Goal: Information Seeking & Learning: Learn about a topic

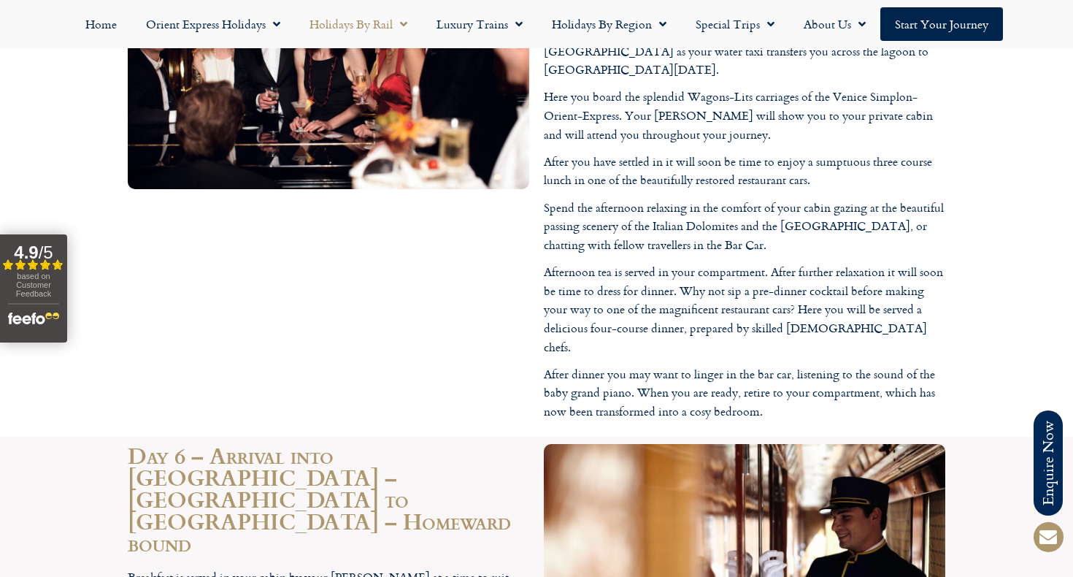
scroll to position [3880, 0]
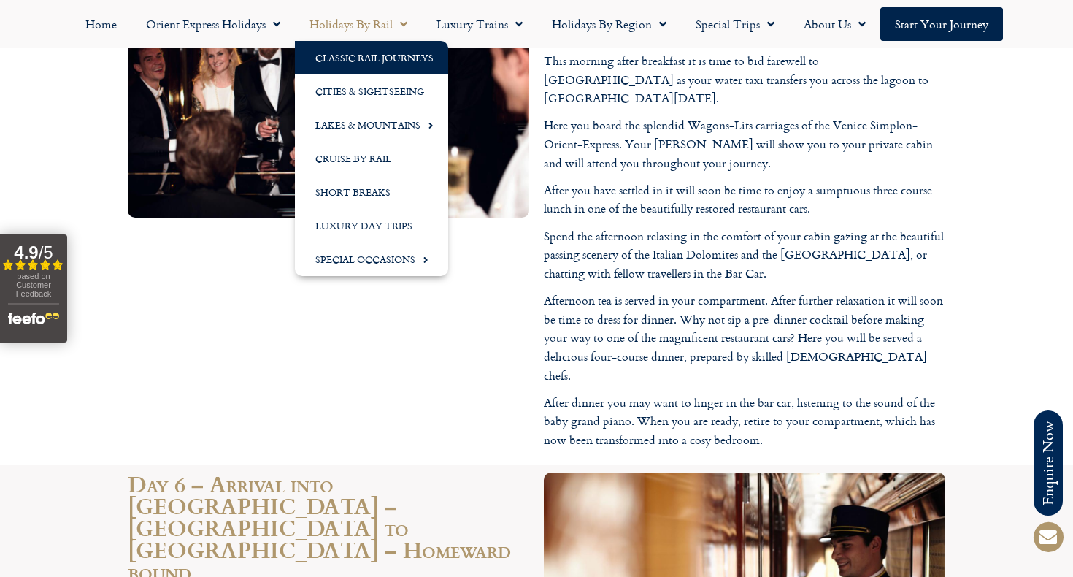
click at [387, 58] on link "Classic Rail Journeys" at bounding box center [371, 58] width 153 height 34
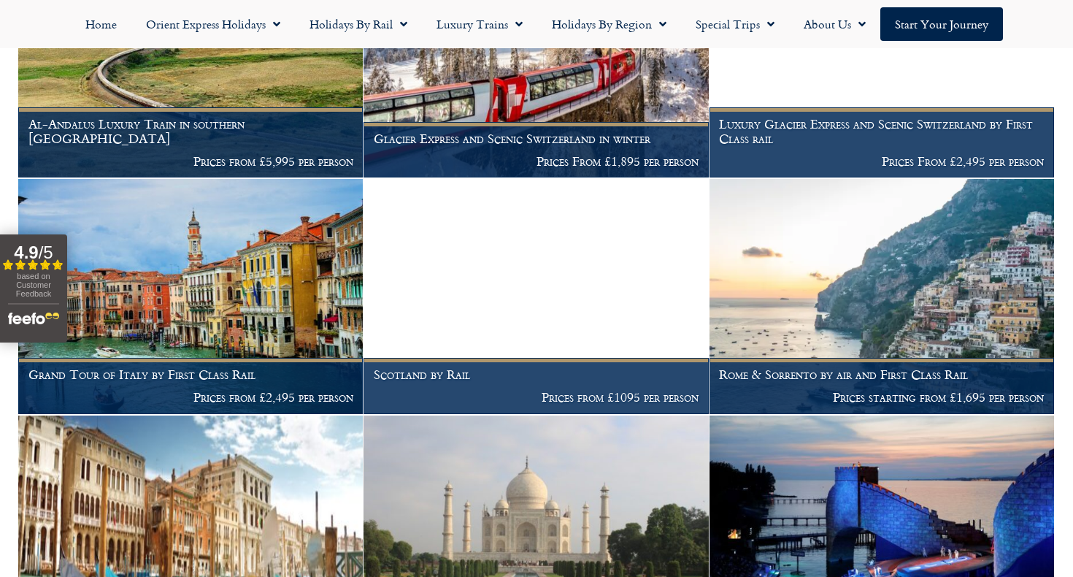
scroll to position [903, 0]
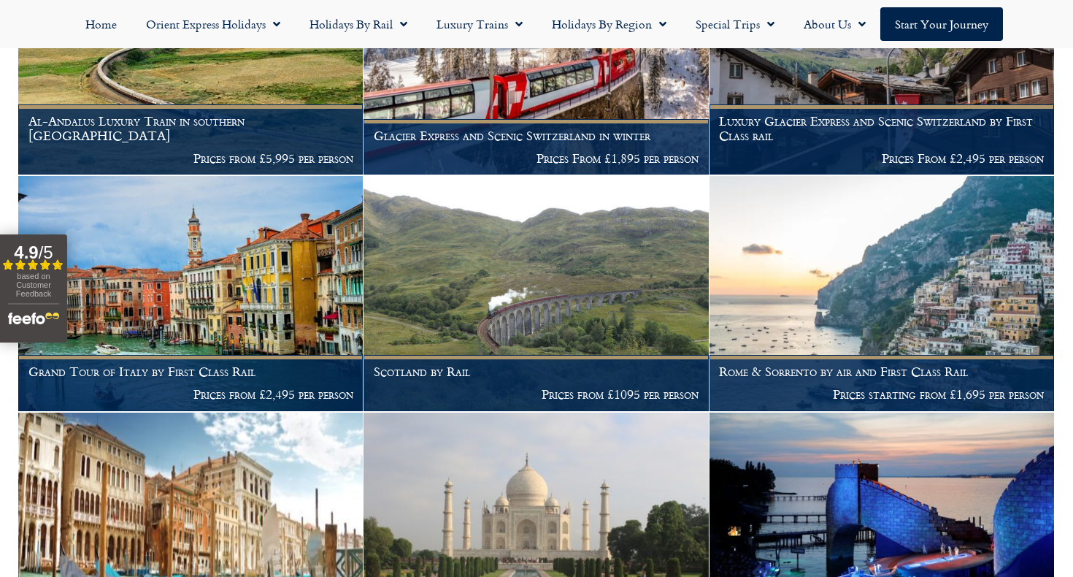
click at [1064, 159] on div "Classic Rail Journeys We offer some of the world’s most iconic rail journeys fe…" at bounding box center [536, 208] width 1073 height 1895
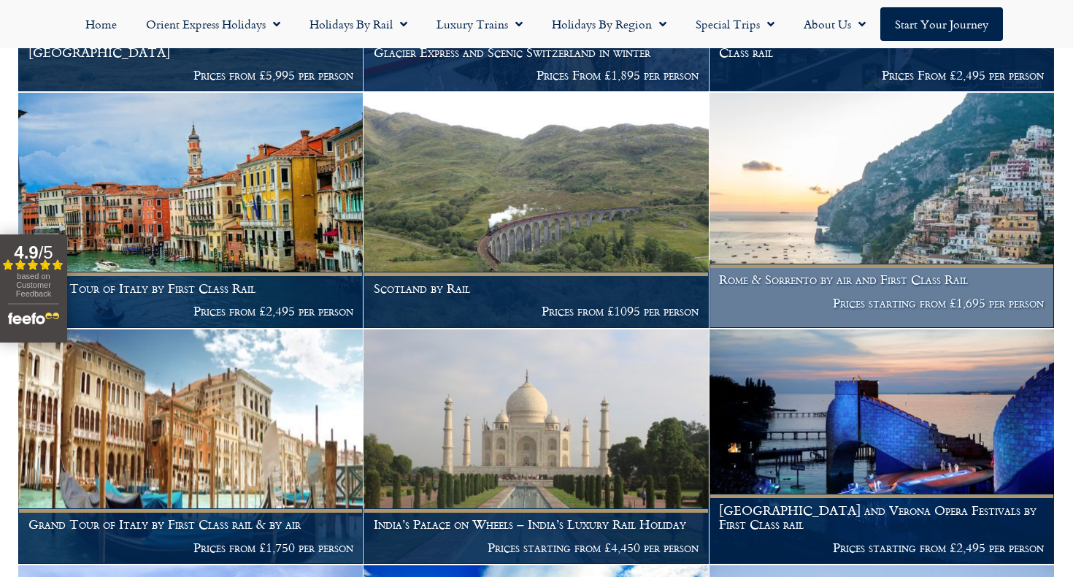
scroll to position [995, 0]
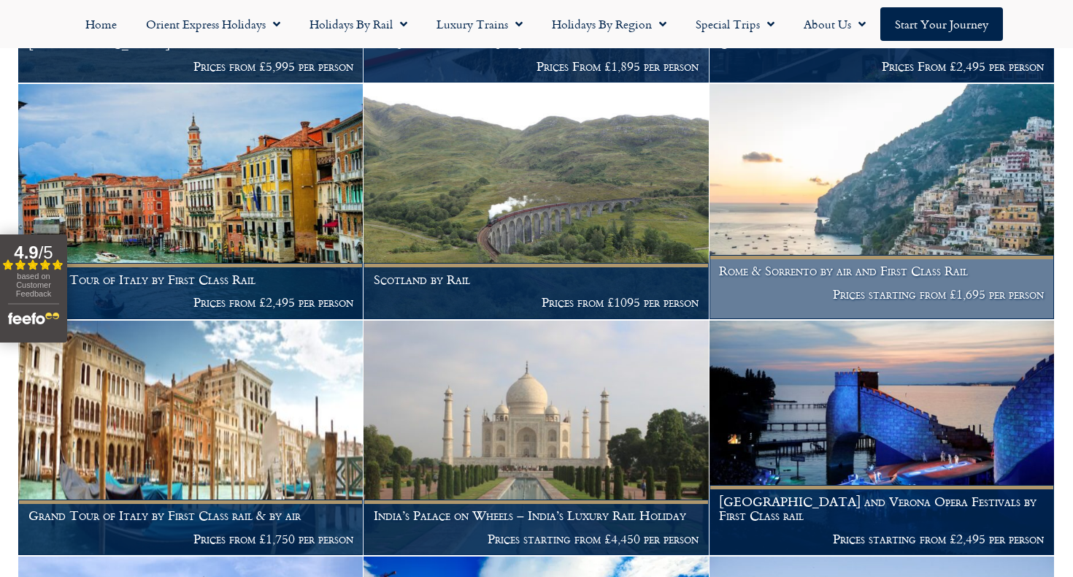
click at [984, 205] on img at bounding box center [882, 201] width 345 height 234
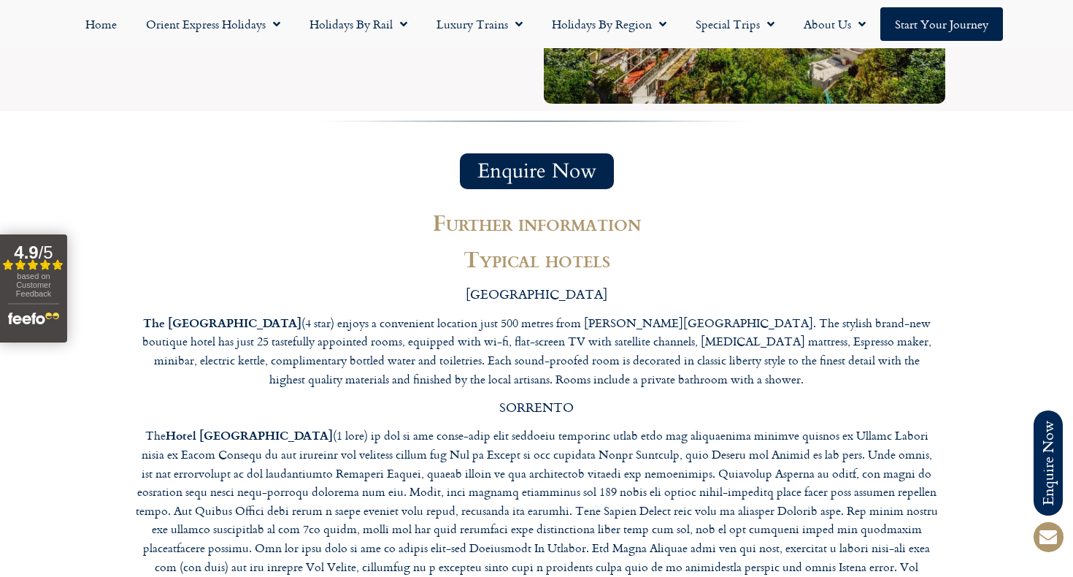
scroll to position [3014, 0]
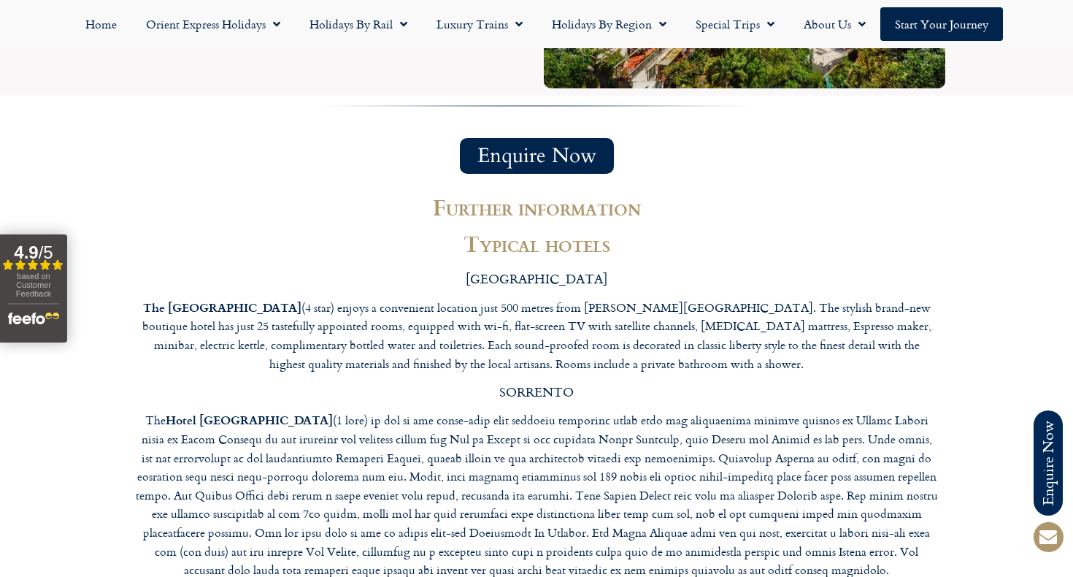
click at [984, 181] on section "Further information Typical hotels ROME The Liberty Boutique Hotel (4 star) enj…" at bounding box center [536, 464] width 1073 height 567
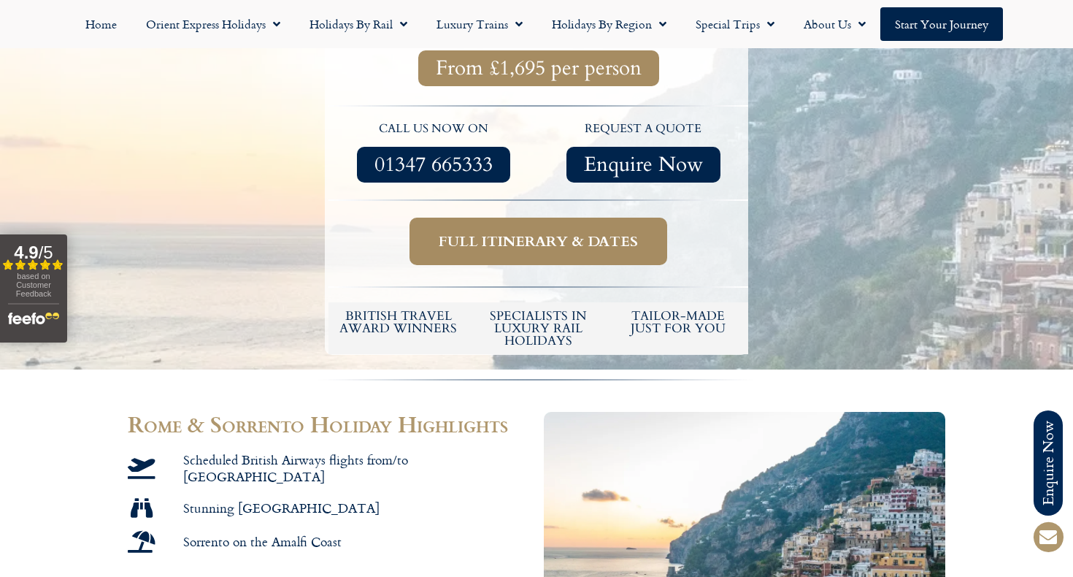
scroll to position [480, 0]
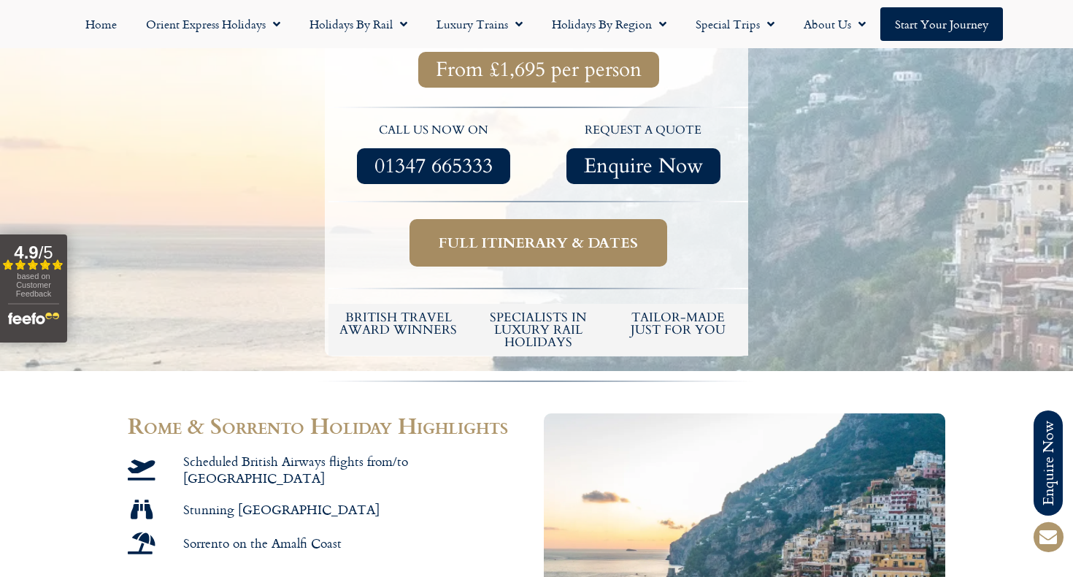
click at [616, 234] on span "Full itinerary & dates" at bounding box center [538, 243] width 199 height 18
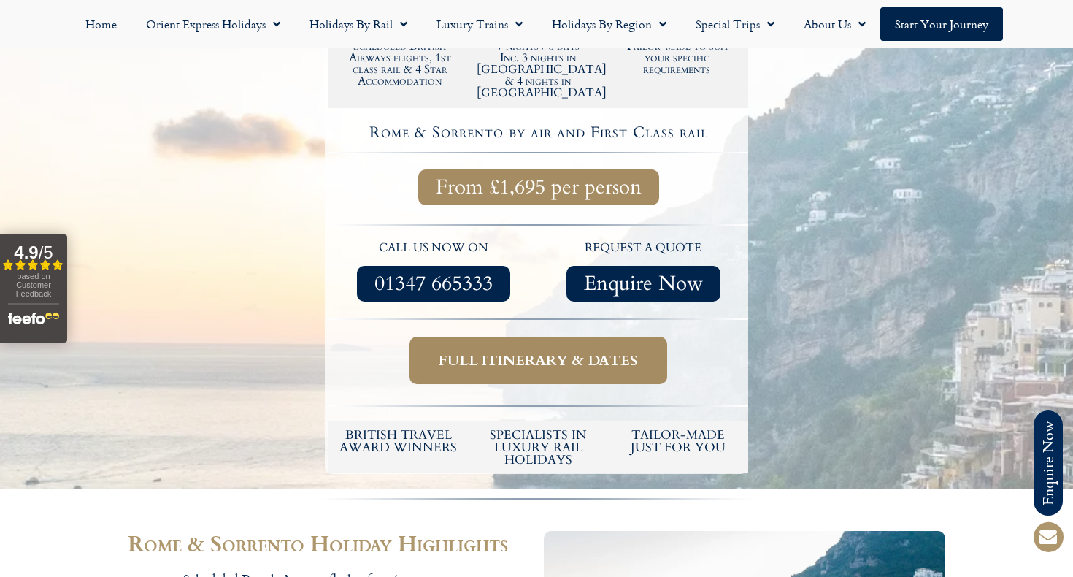
scroll to position [361, 0]
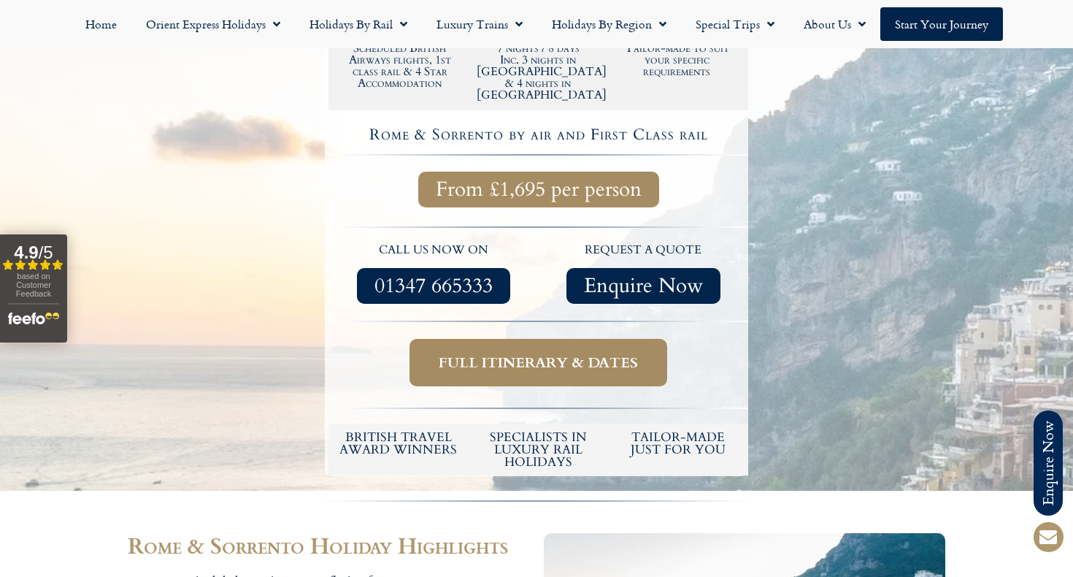
click at [556, 353] on span "Full itinerary & dates" at bounding box center [538, 362] width 199 height 18
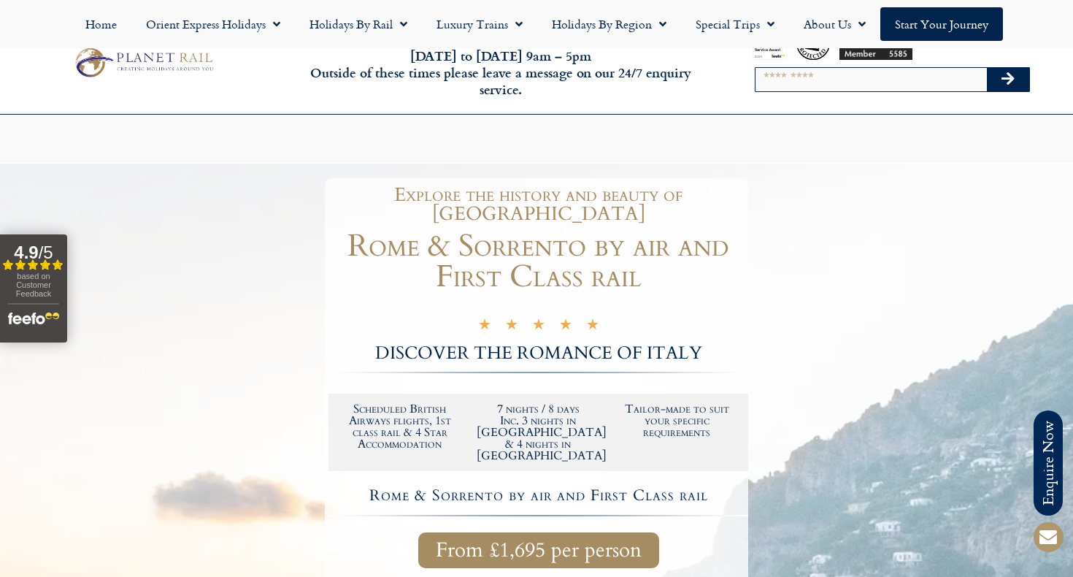
scroll to position [443, 0]
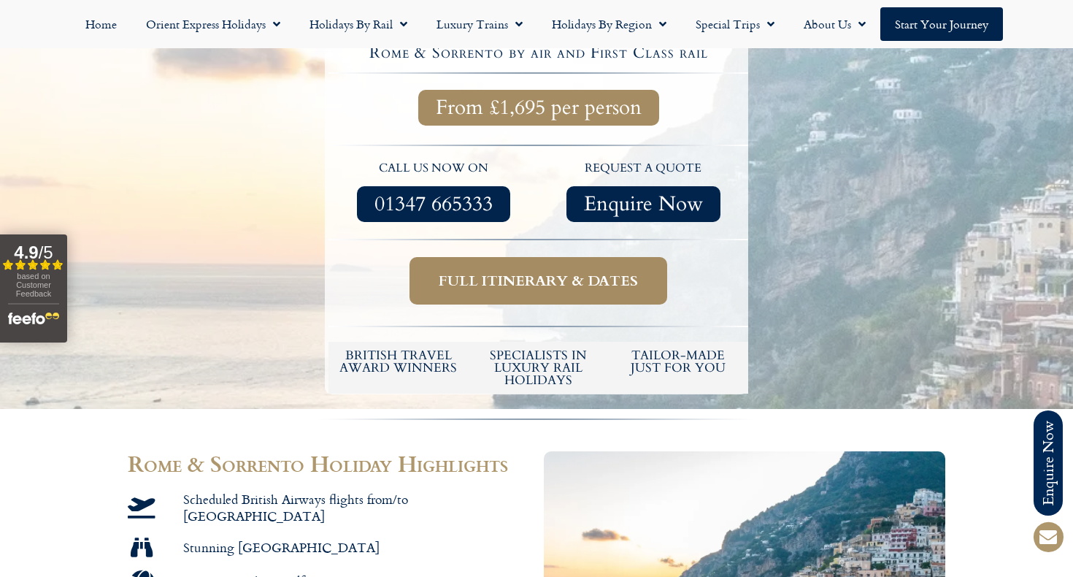
click at [537, 99] on span "From £1,695 per person" at bounding box center [539, 108] width 206 height 18
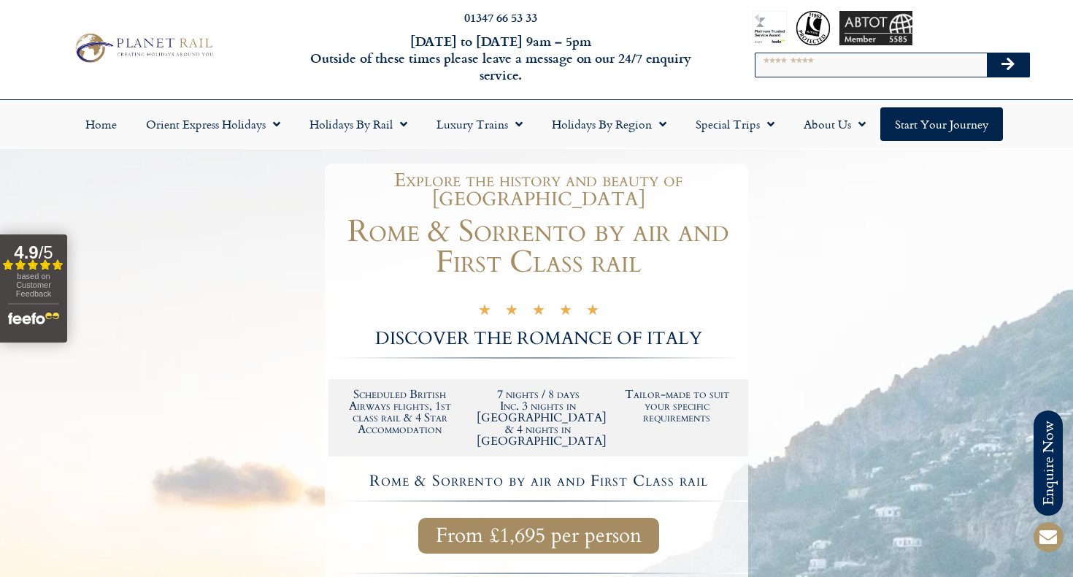
scroll to position [0, 0]
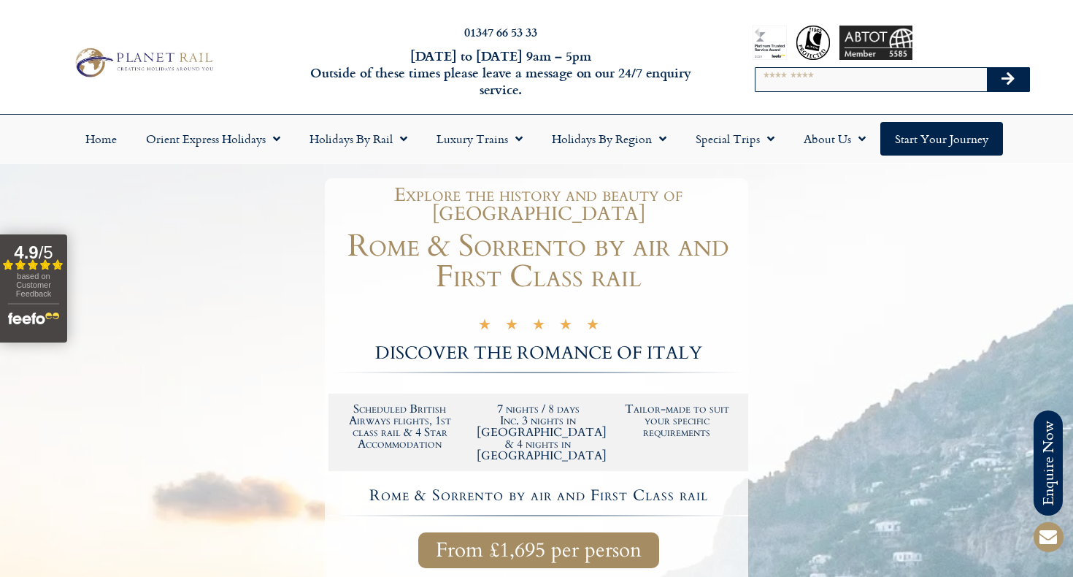
click at [605, 316] on div "★ ★ ★ ★ ★ 5/5" at bounding box center [538, 325] width 401 height 19
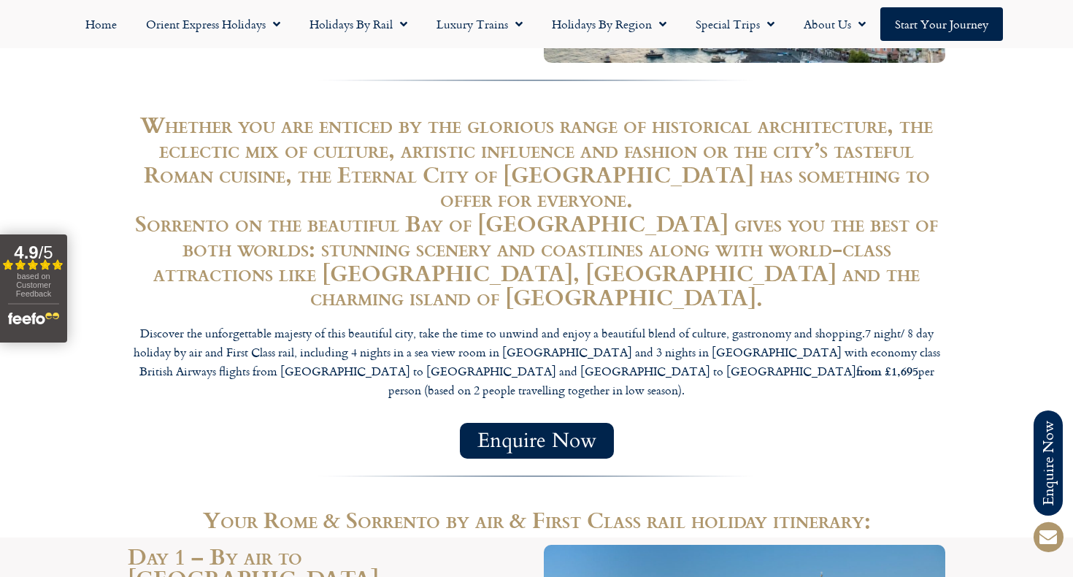
scroll to position [1125, 0]
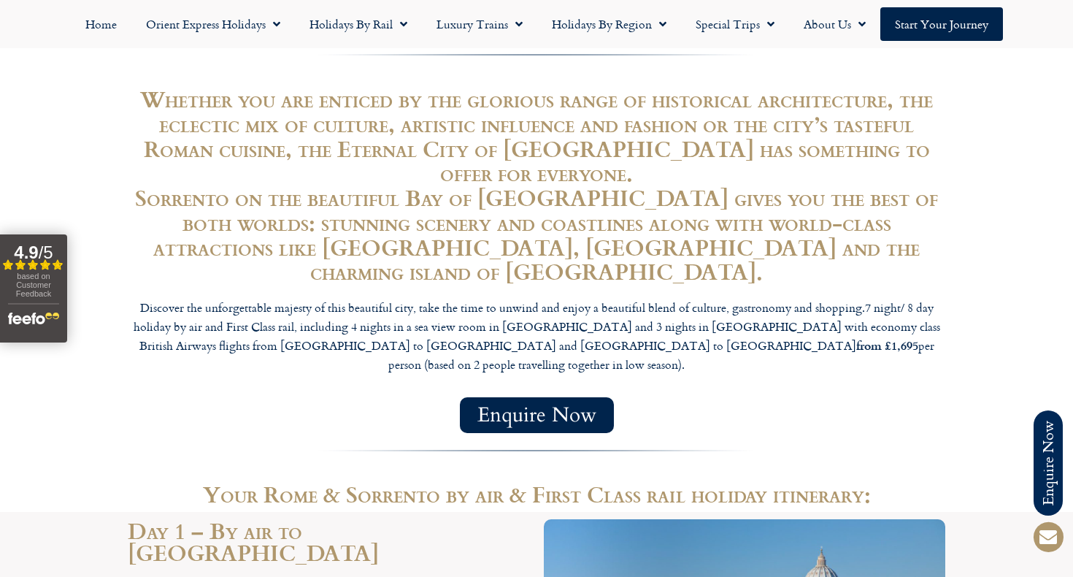
click at [605, 397] on link "Enquire Now" at bounding box center [537, 415] width 154 height 36
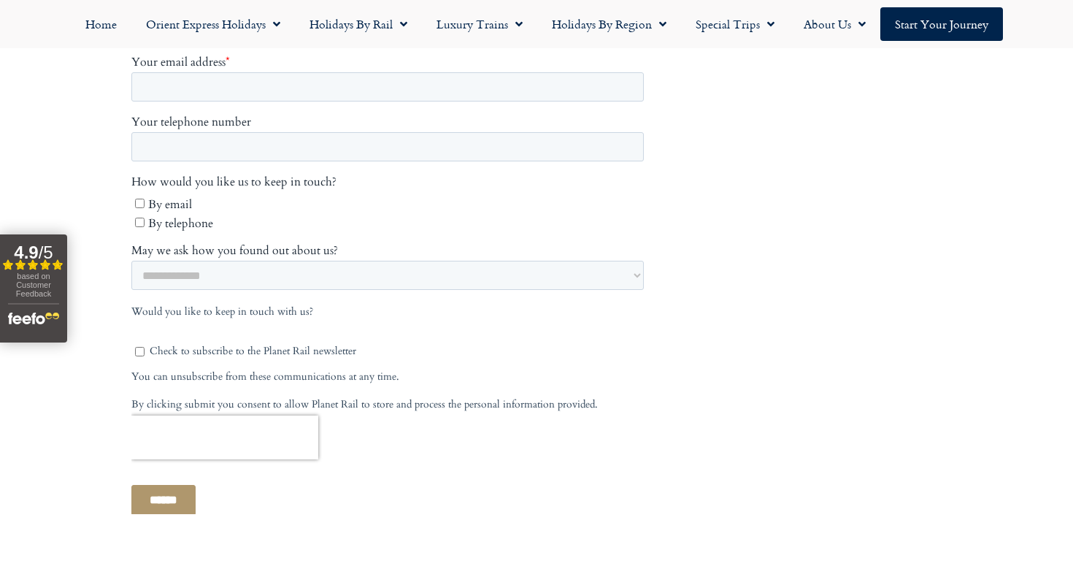
scroll to position [740, 0]
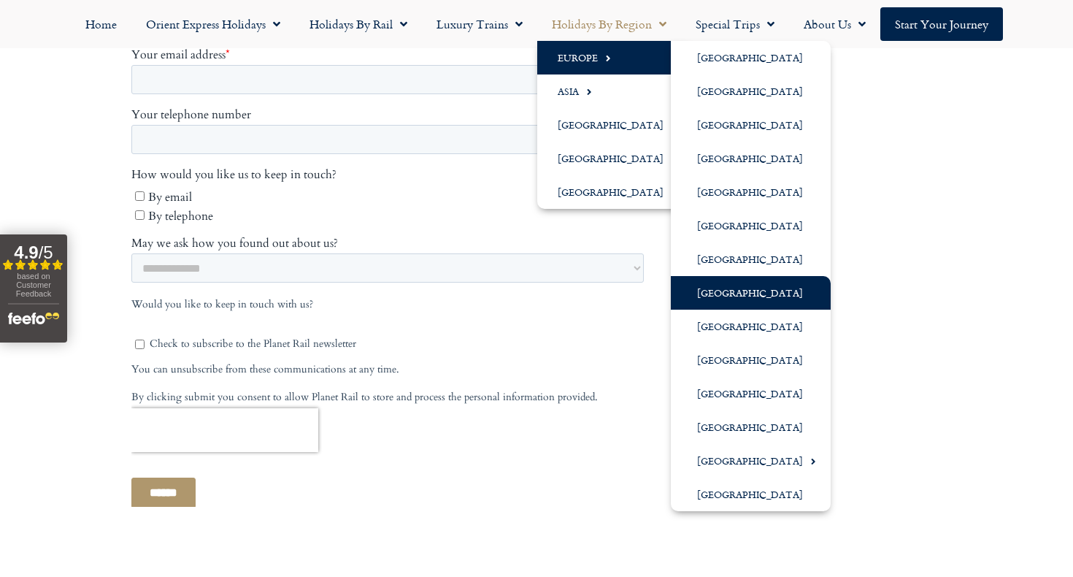
click at [735, 299] on link "[GEOGRAPHIC_DATA]" at bounding box center [751, 293] width 160 height 34
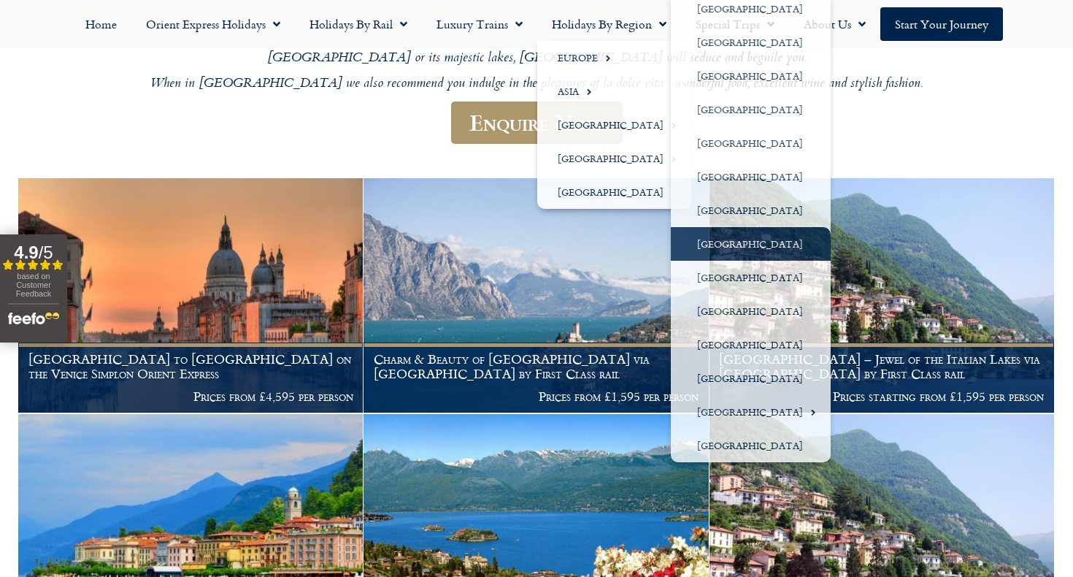
scroll to position [318, 0]
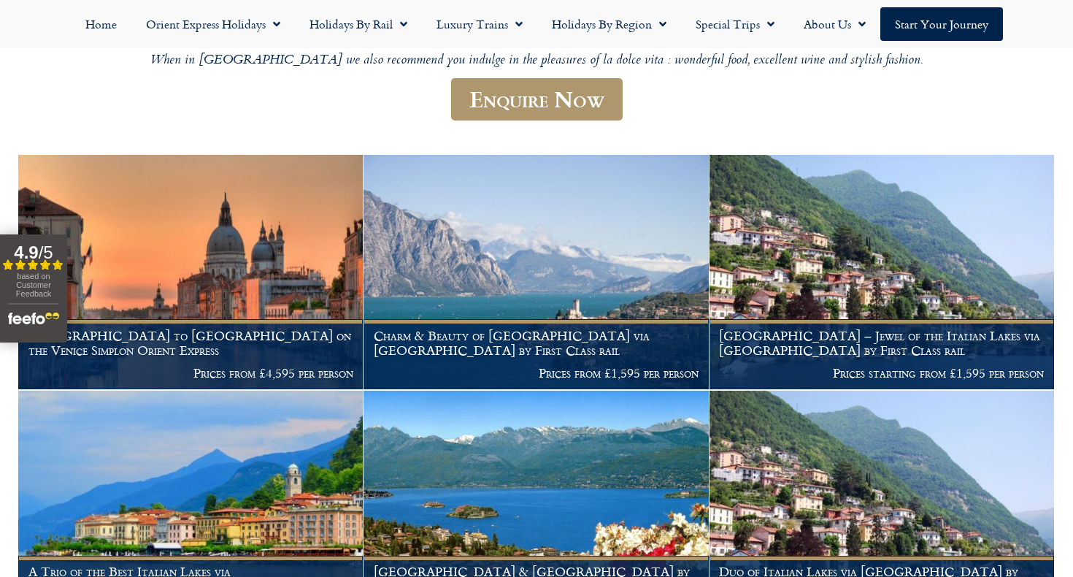
click at [687, 97] on header "Italy Discover an intoxicating mix of romance, history, culture and gastronomy.…" at bounding box center [537, 5] width 876 height 265
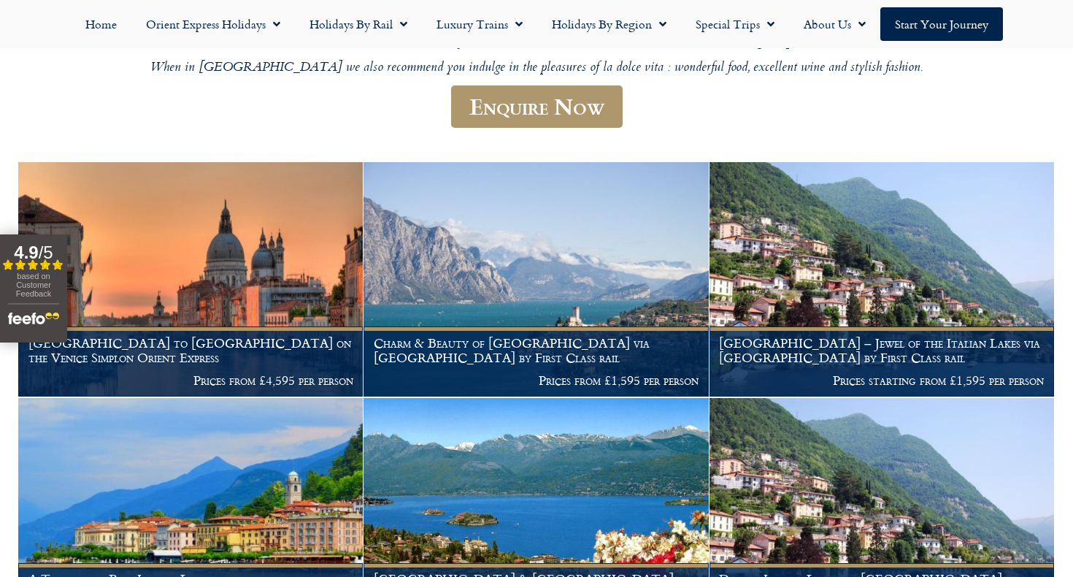
click at [667, 77] on header "Italy Discover an intoxicating mix of romance, history, culture and gastronomy.…" at bounding box center [537, 12] width 876 height 265
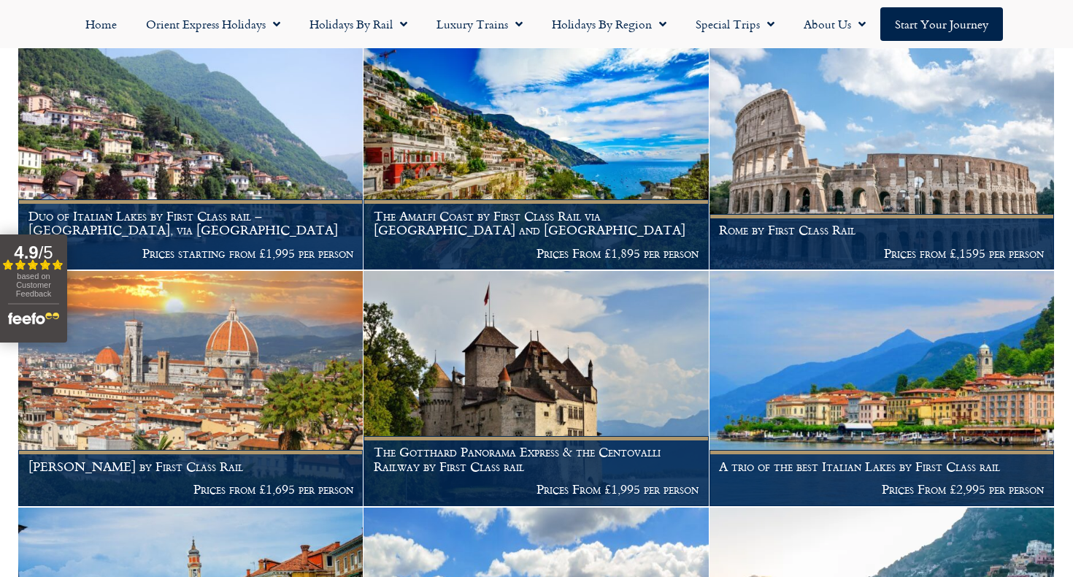
scroll to position [949, 0]
